Goal: Navigation & Orientation: Find specific page/section

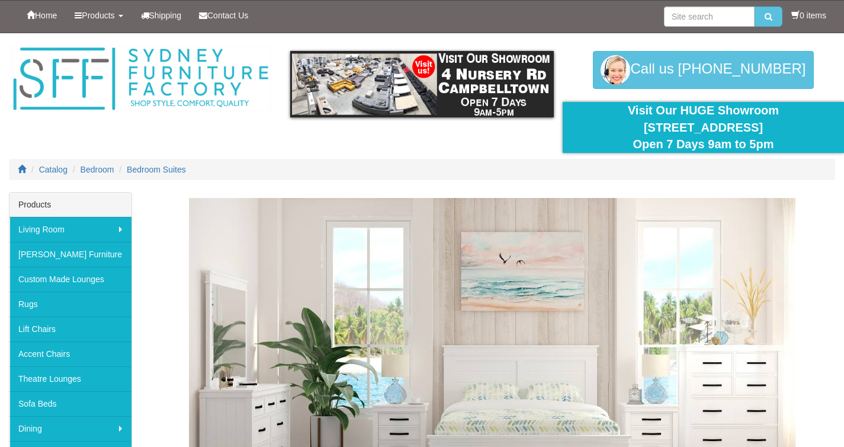
scroll to position [190, 0]
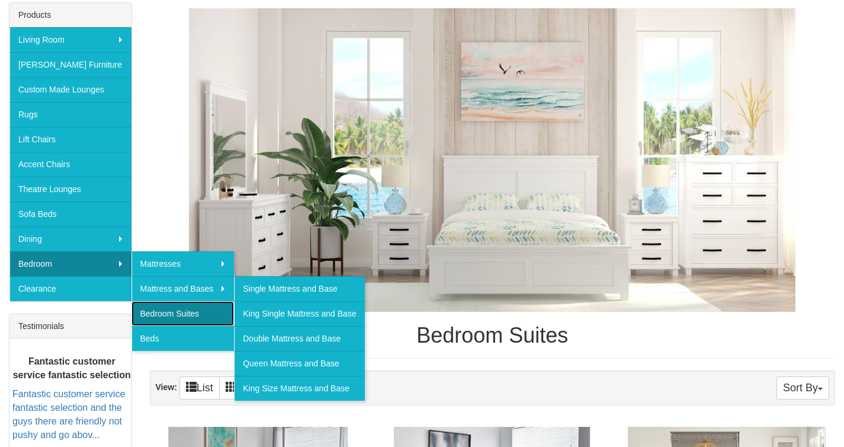
click at [197, 308] on link "Bedroom Suites" at bounding box center [183, 313] width 103 height 25
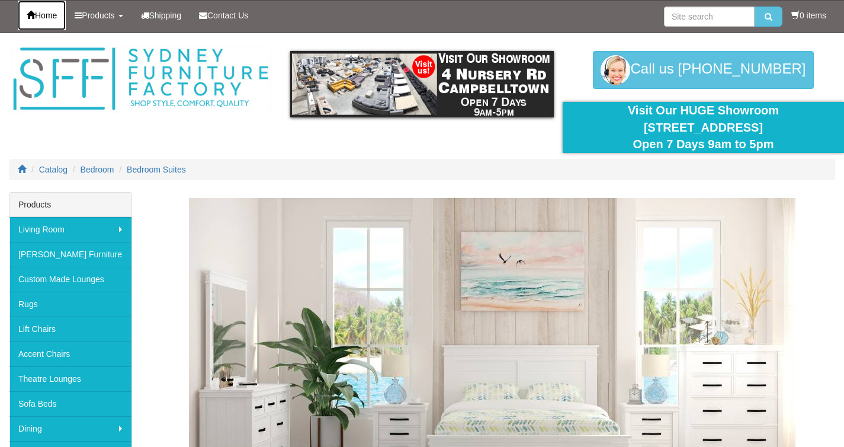
click at [57, 20] on span "Home" at bounding box center [46, 15] width 22 height 9
click at [52, 15] on span "Home" at bounding box center [46, 15] width 22 height 9
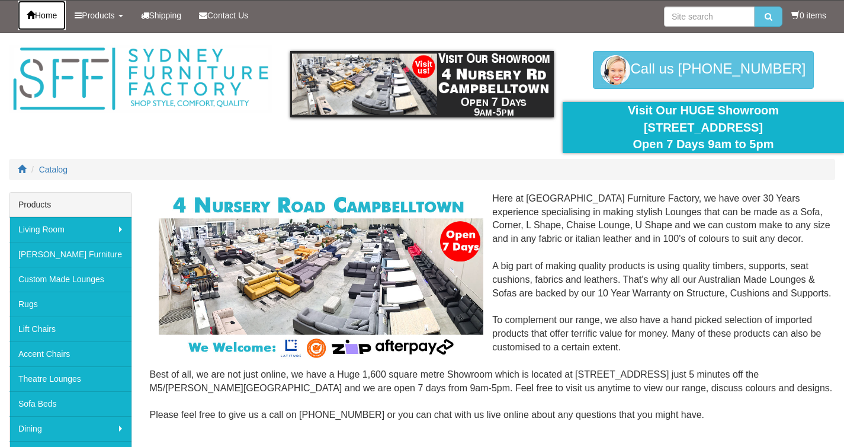
click at [52, 15] on span "Home" at bounding box center [46, 15] width 22 height 9
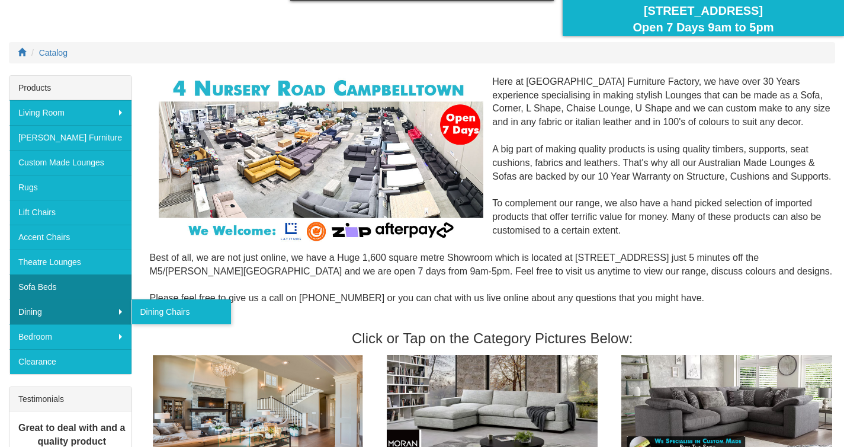
scroll to position [119, 0]
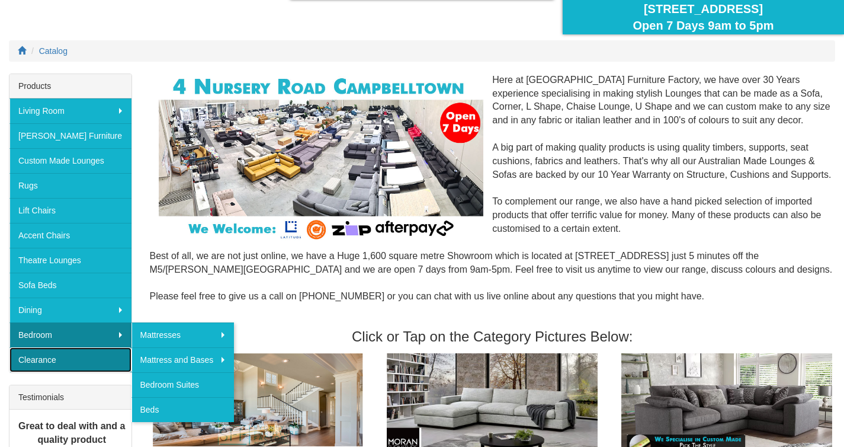
click at [111, 361] on link "Clearance" at bounding box center [70, 359] width 122 height 25
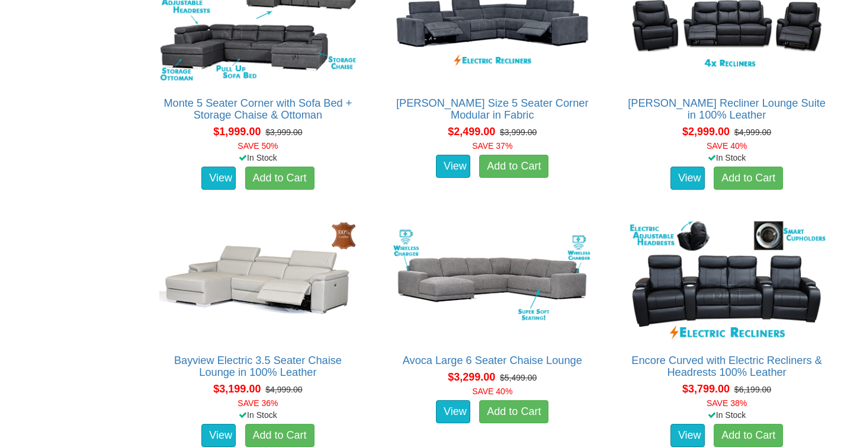
scroll to position [782, 0]
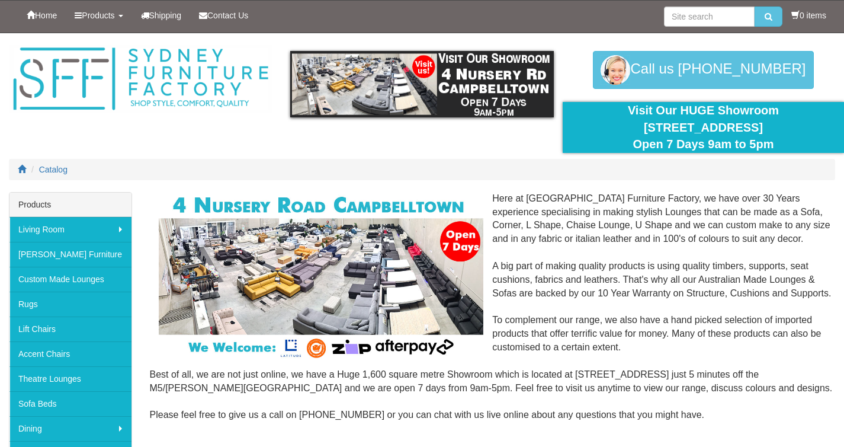
scroll to position [164, 0]
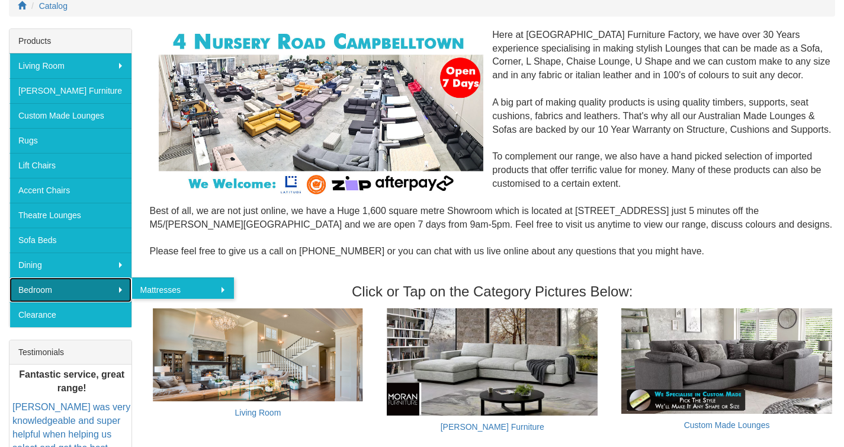
click at [123, 292] on link "Bedroom" at bounding box center [70, 289] width 122 height 25
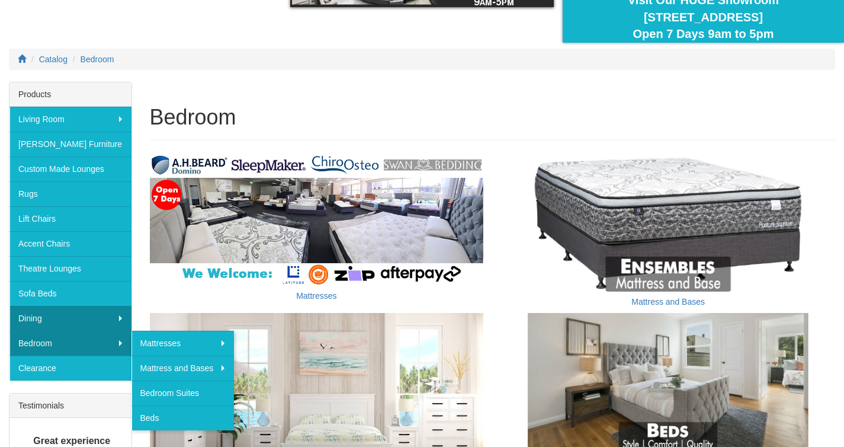
scroll to position [119, 0]
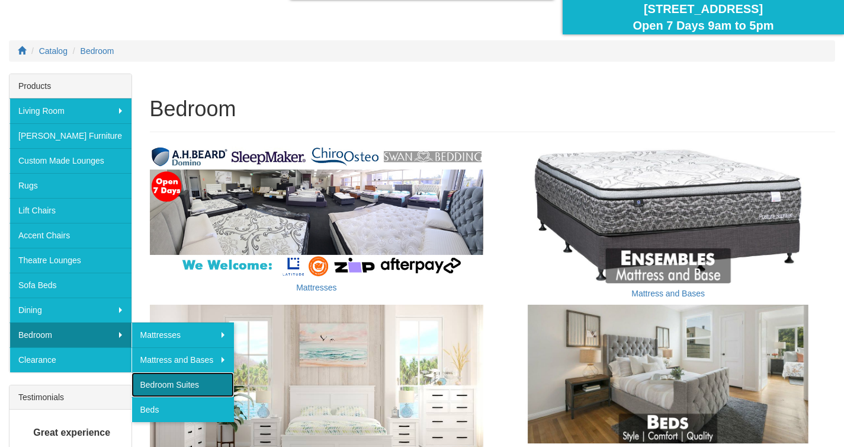
click at [195, 386] on link "Bedroom Suites" at bounding box center [183, 384] width 103 height 25
